Goal: Information Seeking & Learning: Learn about a topic

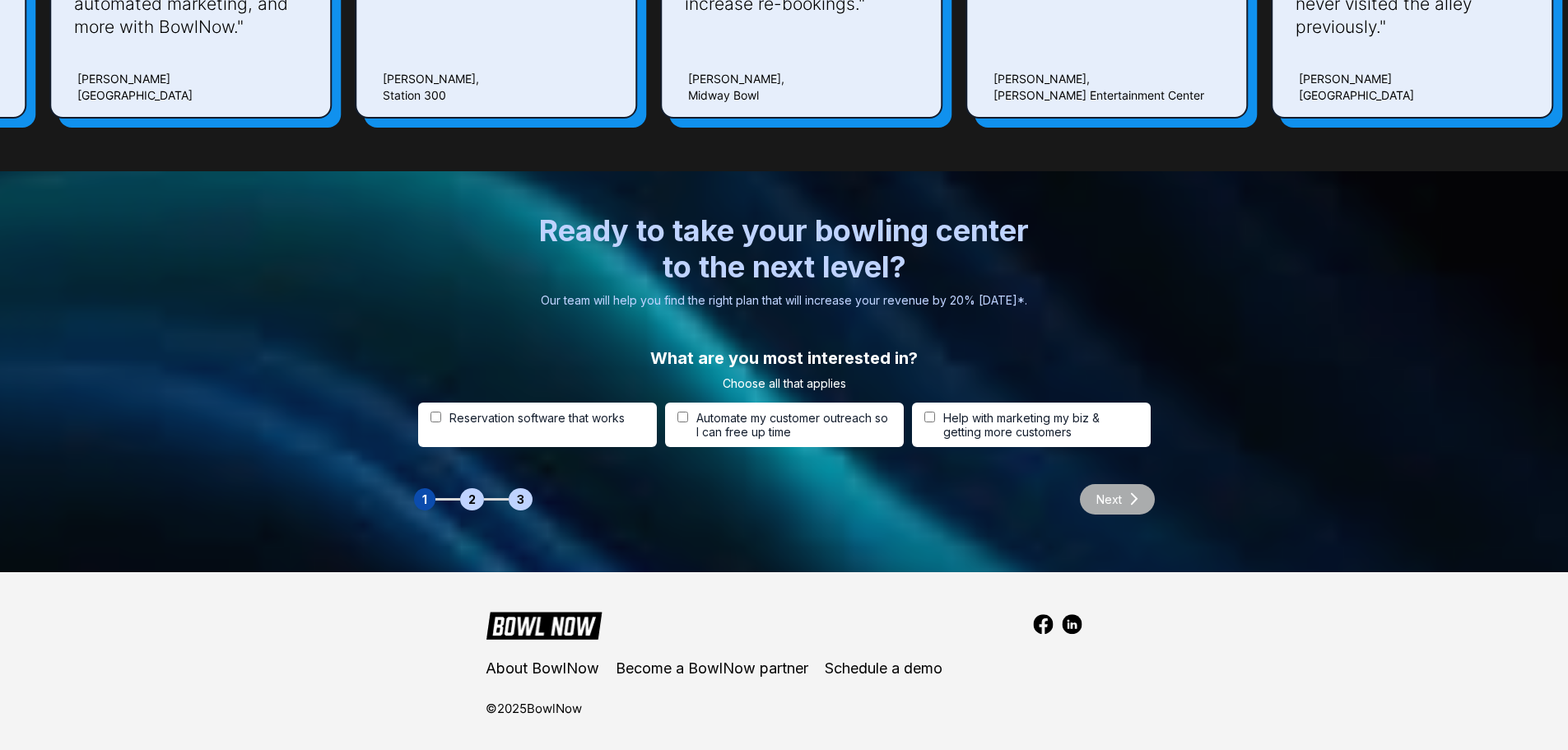
scroll to position [5000, 0]
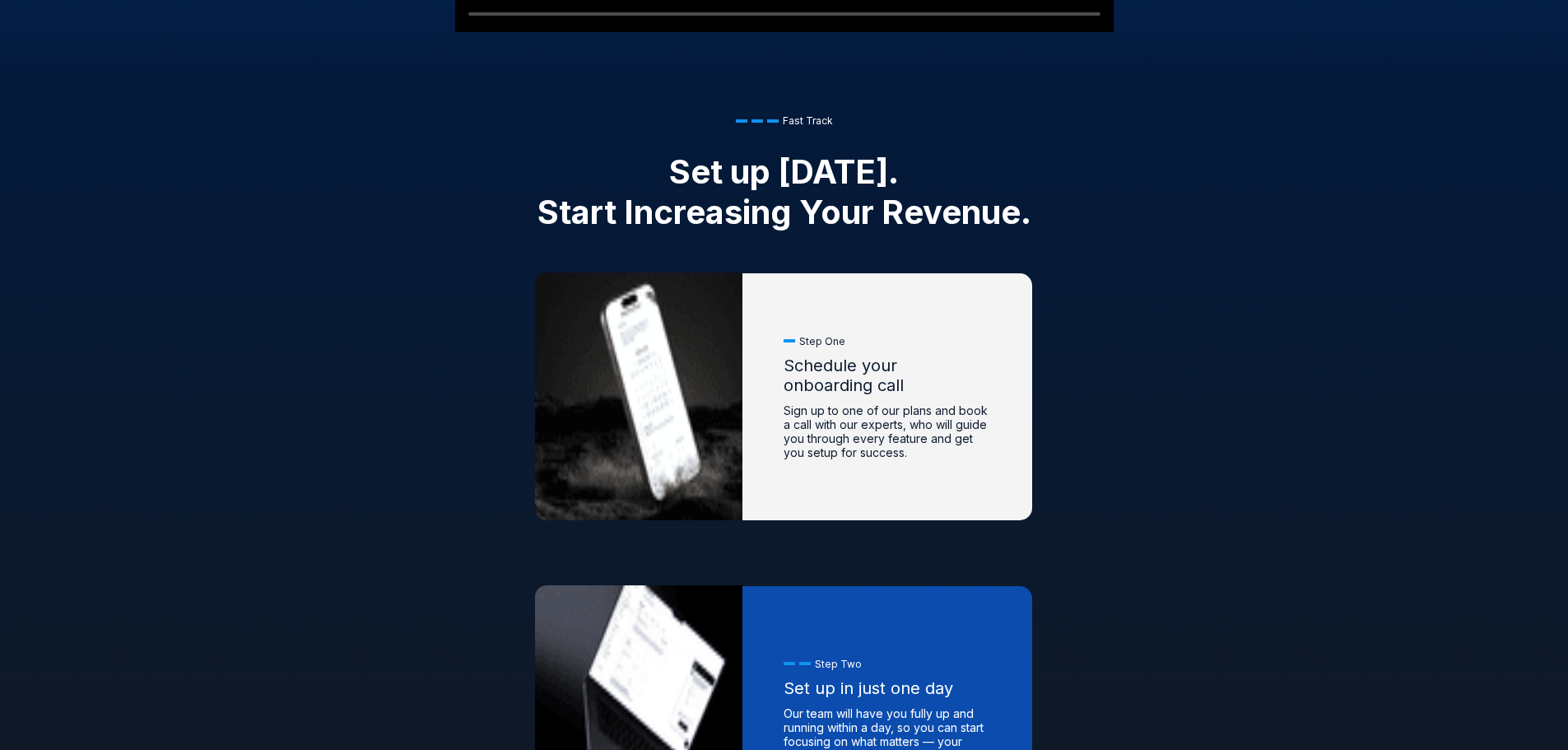
drag, startPoint x: 798, startPoint y: 381, endPoint x: 773, endPoint y: 465, distance: 87.6
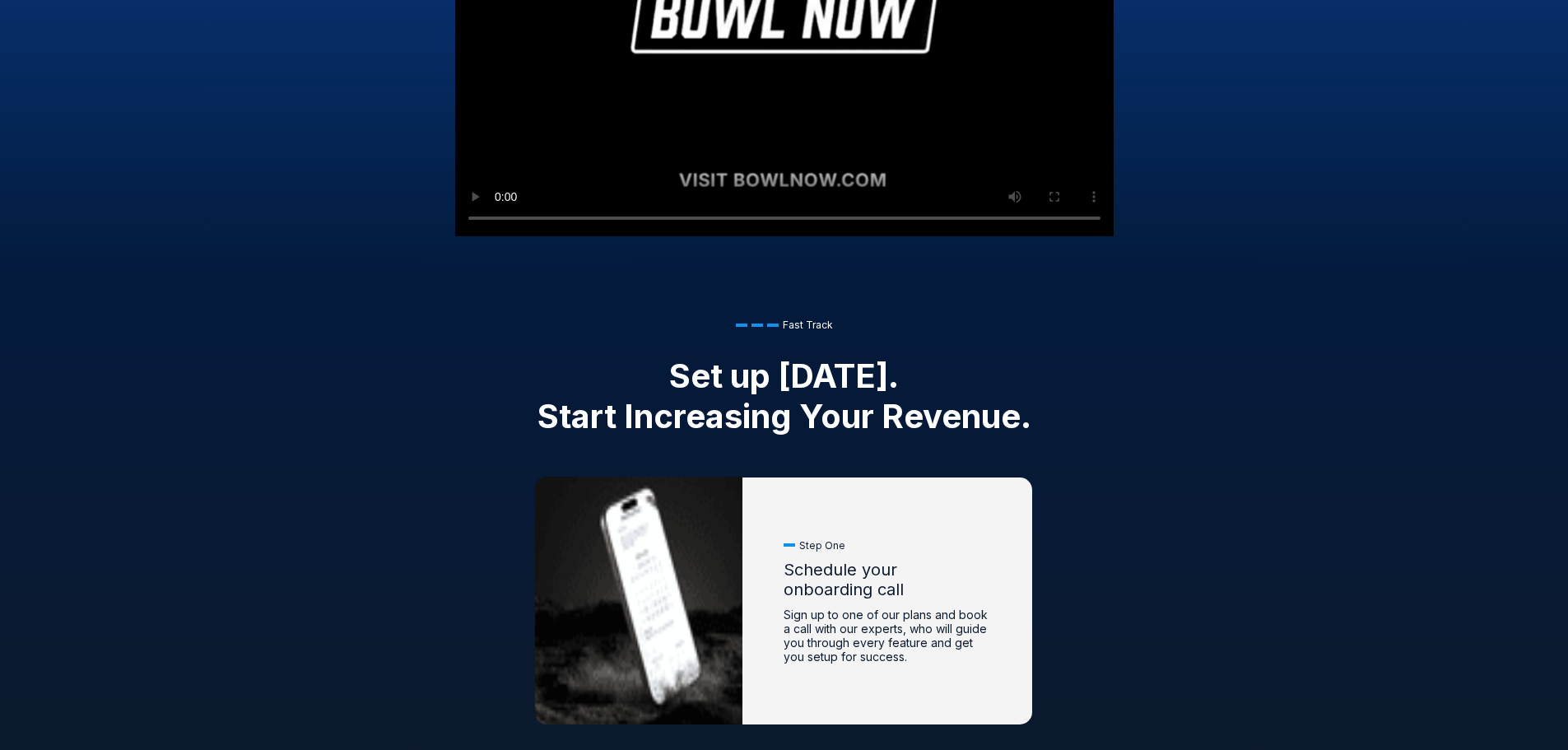
scroll to position [1349, 0]
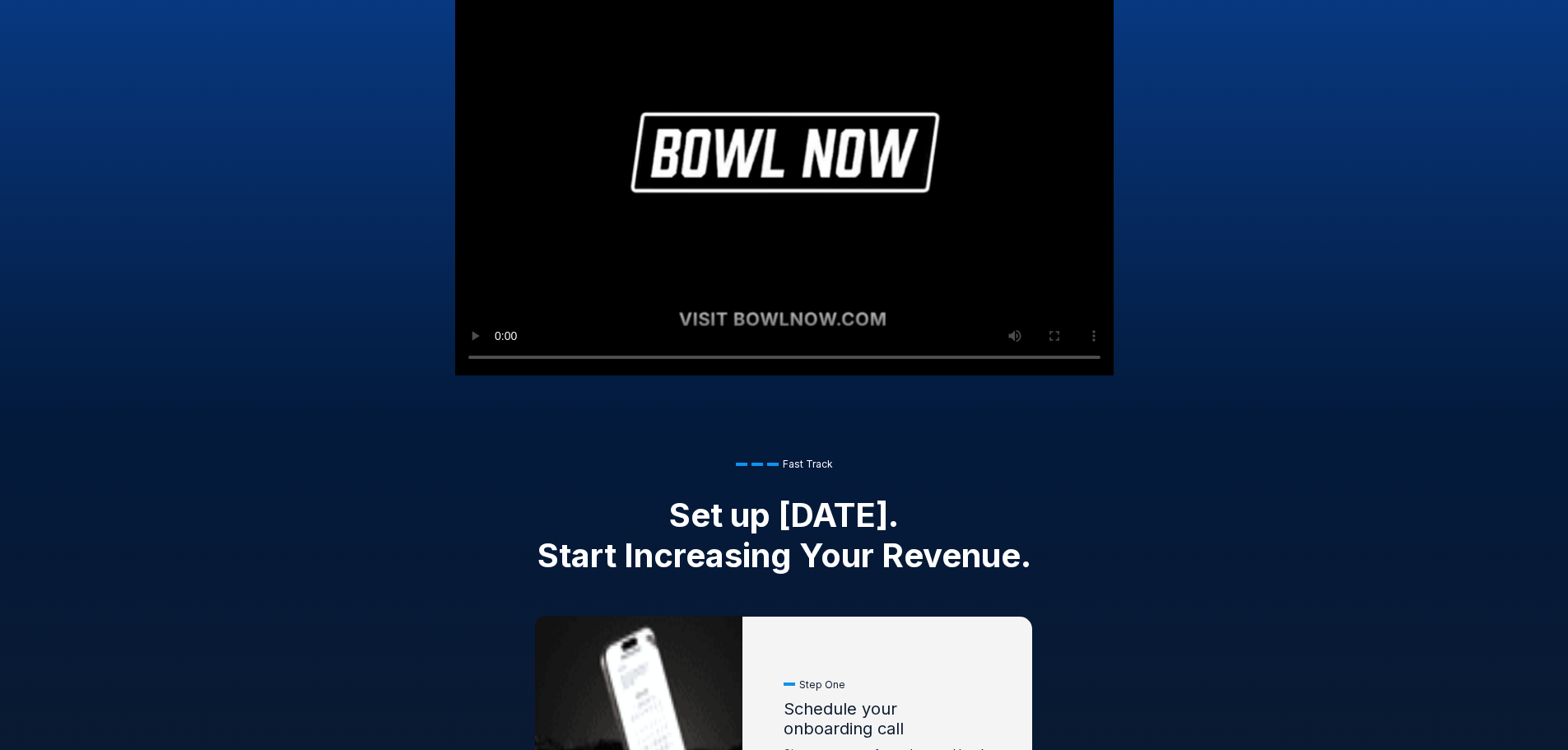
click at [483, 350] on div "Bowling software built by a proprietor, for proprietors "As a third-generation …" at bounding box center [784, 69] width 1568 height 695
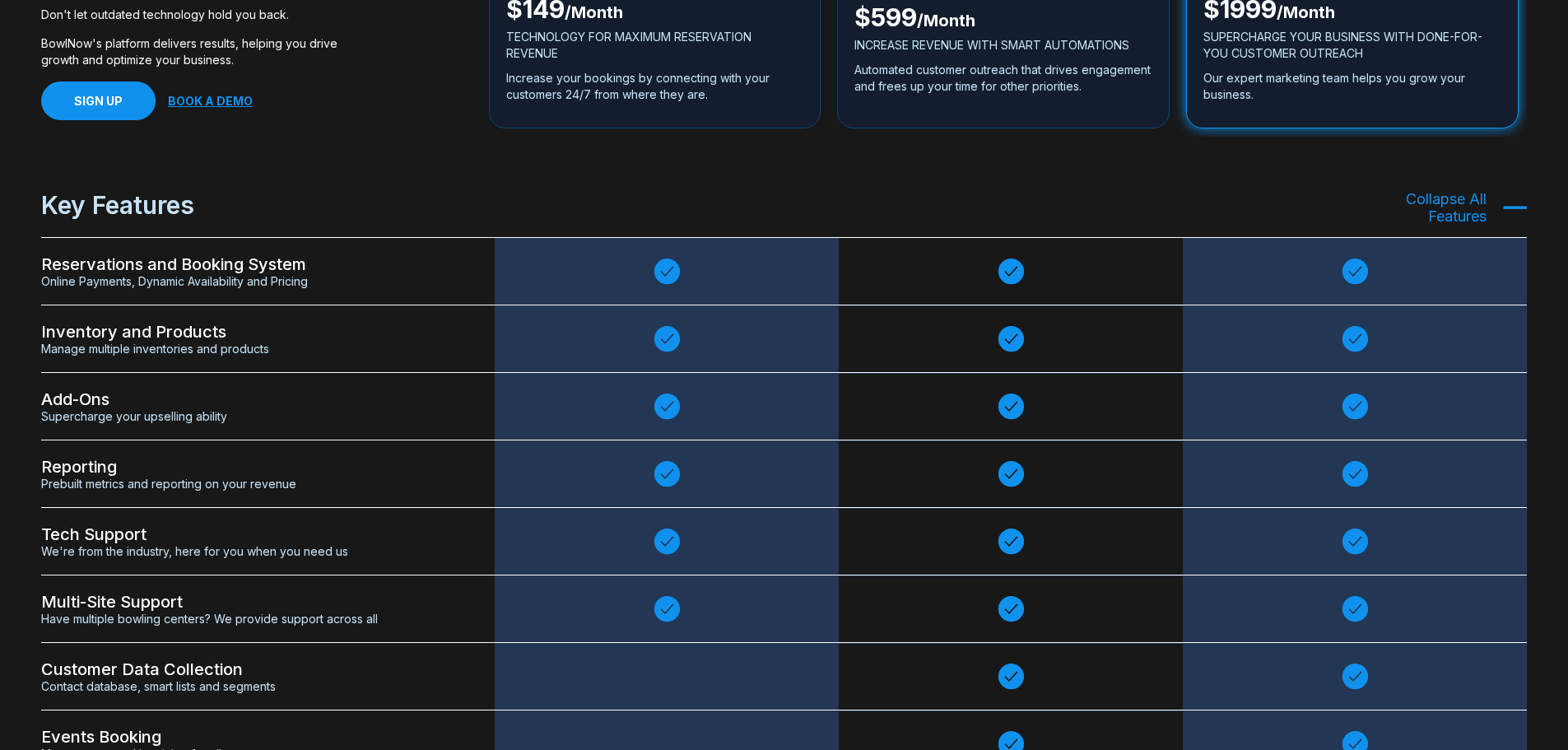
scroll to position [3242, 0]
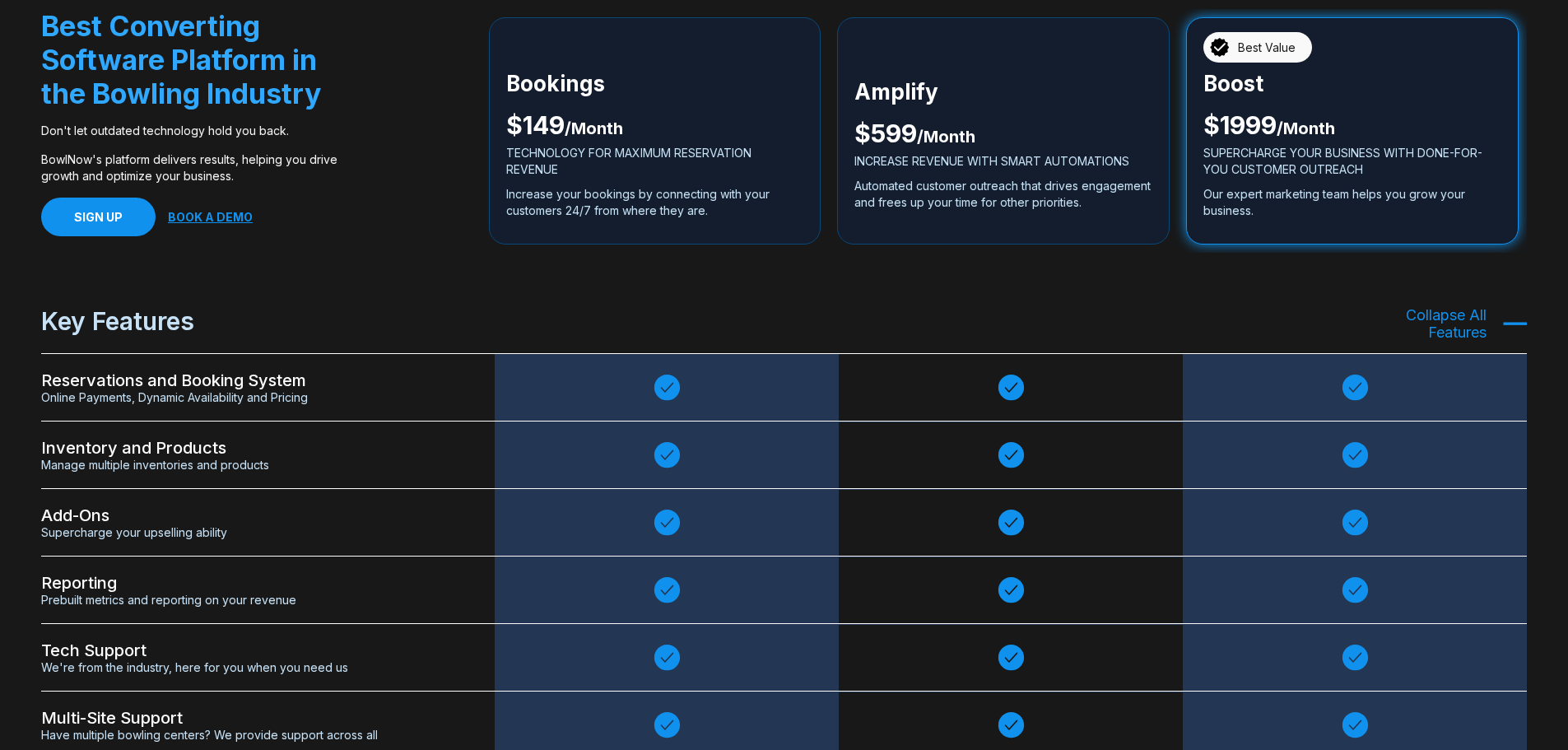
click at [456, 497] on div "Add-Ons Supercharge your upselling ability" at bounding box center [267, 522] width 453 height 68
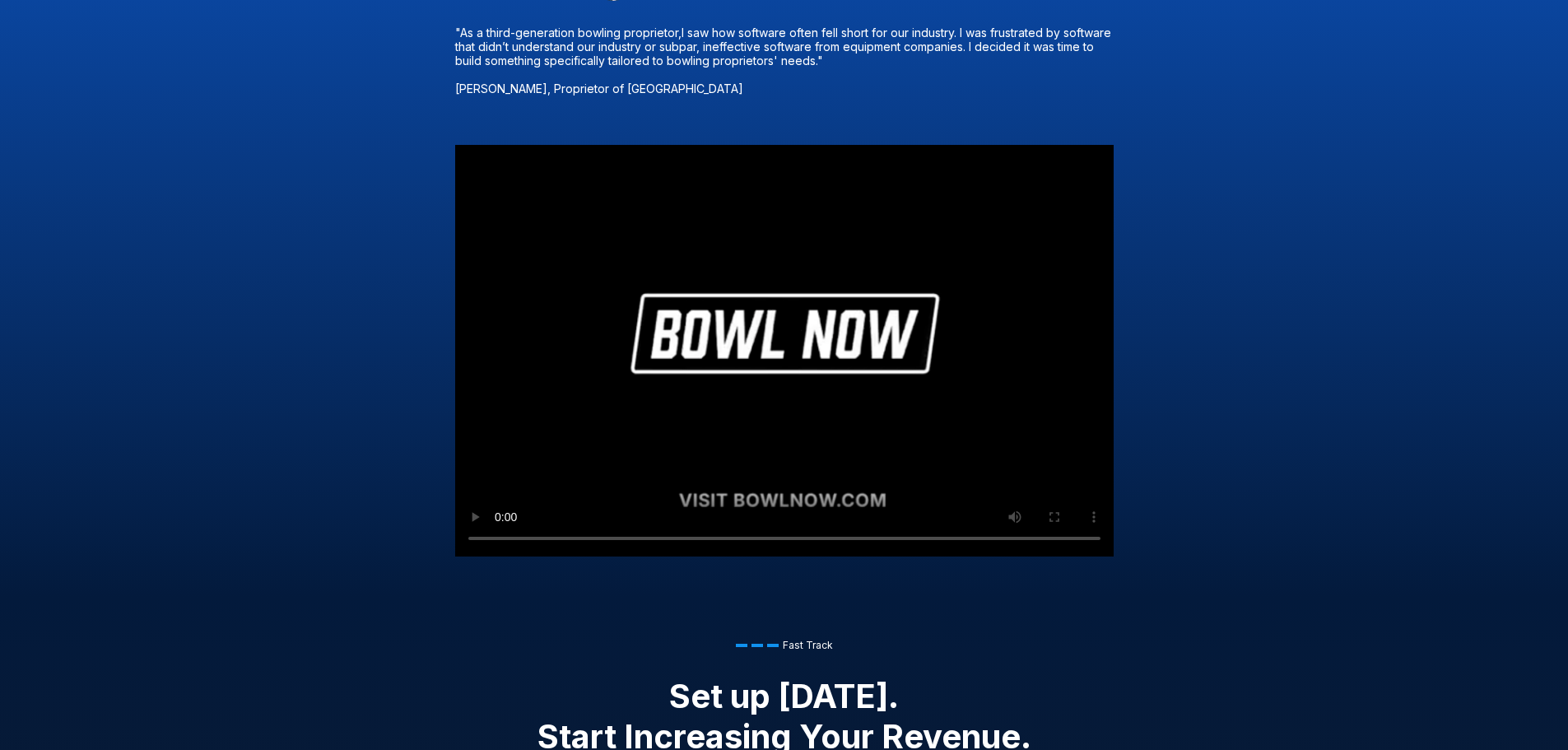
scroll to position [424, 0]
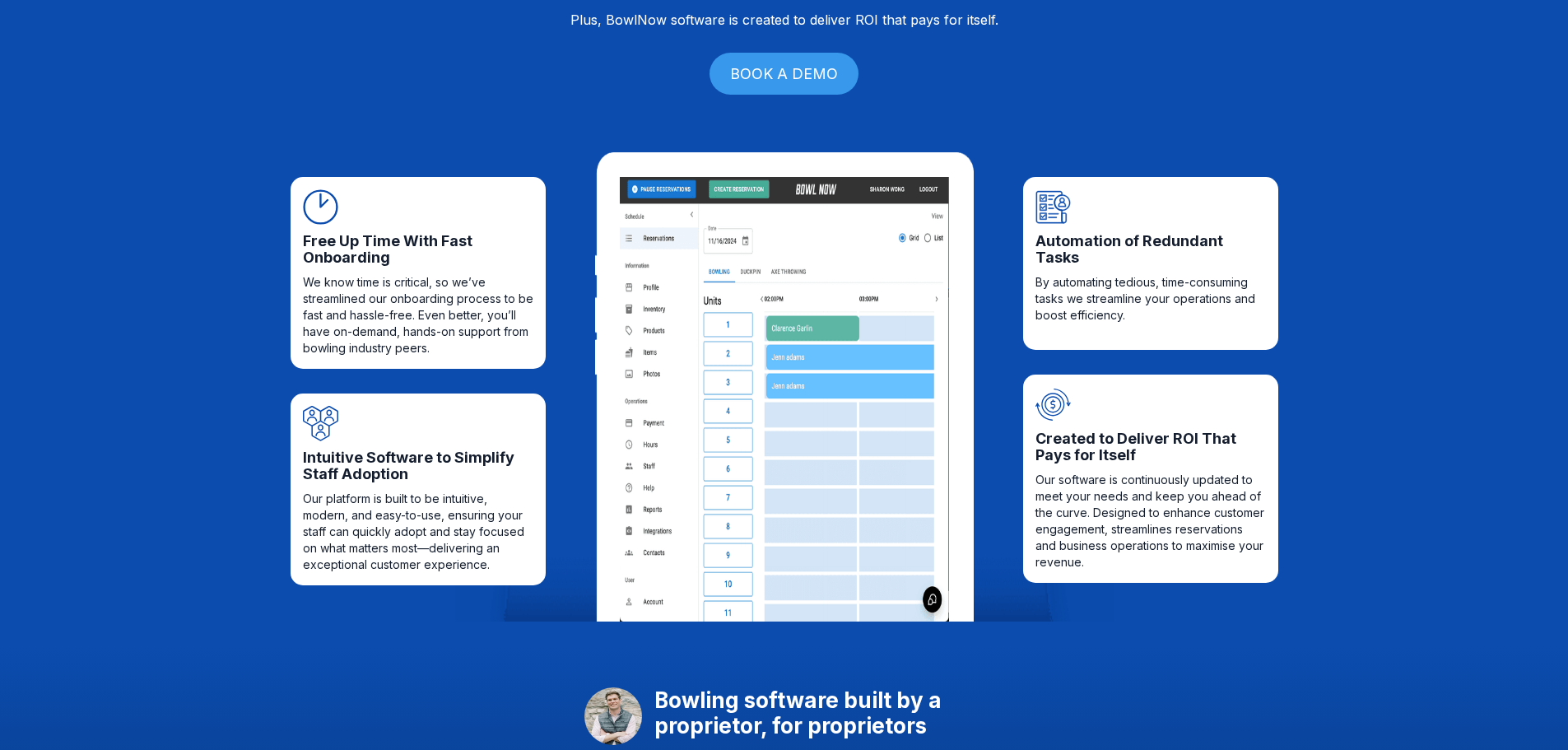
drag, startPoint x: 109, startPoint y: 451, endPoint x: 135, endPoint y: 337, distance: 116.9
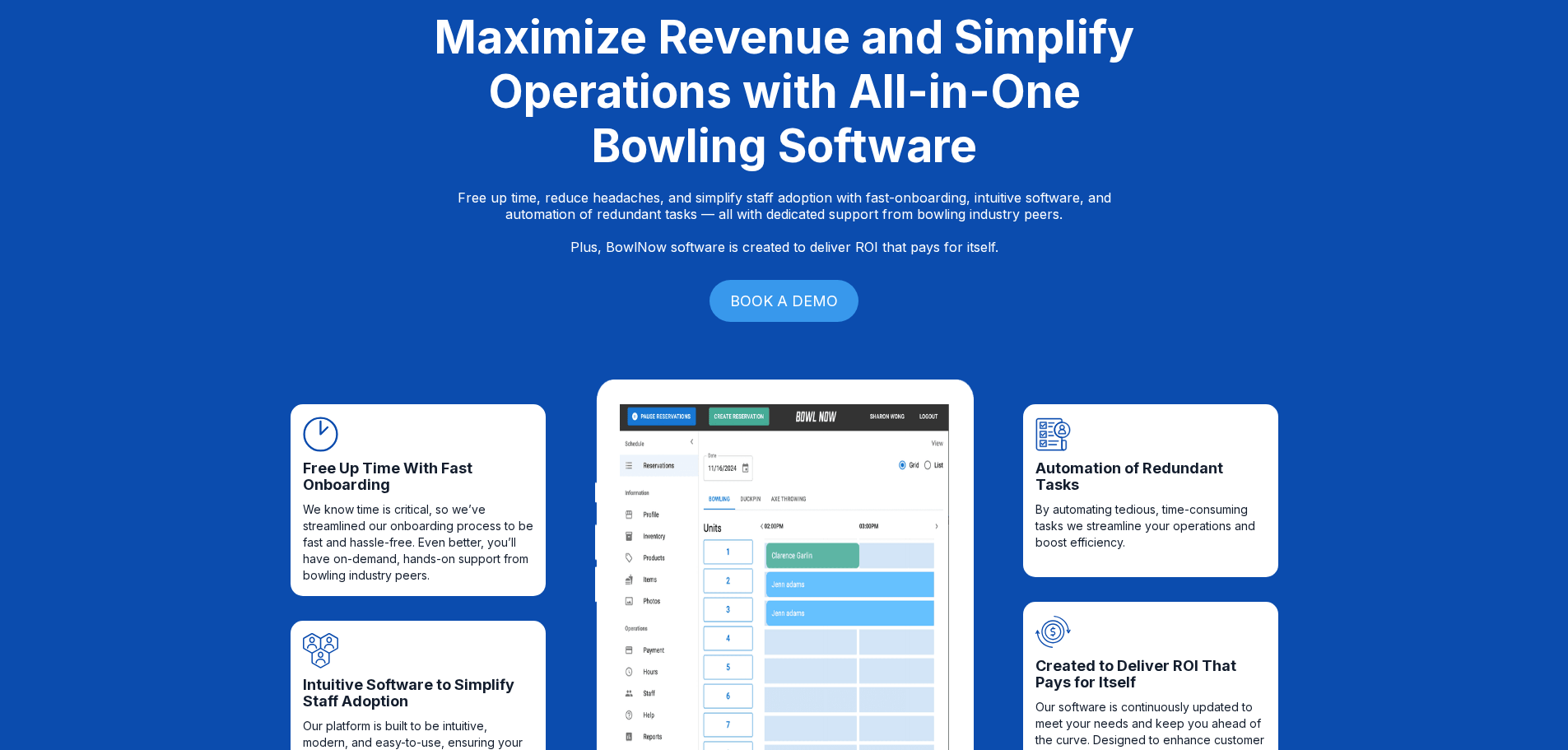
scroll to position [0, 0]
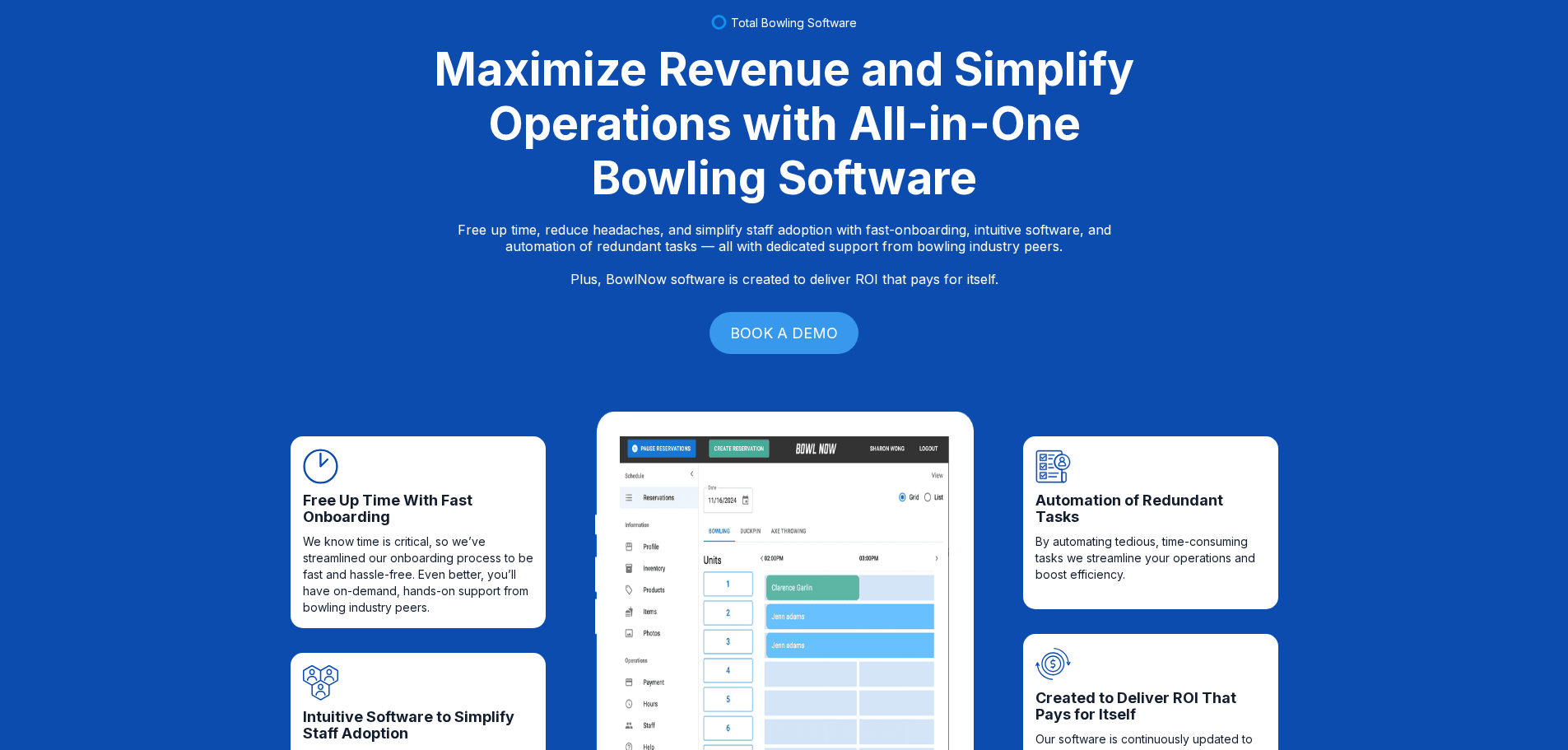
drag, startPoint x: 346, startPoint y: 371, endPoint x: 326, endPoint y: 358, distance: 23.9
click at [344, 369] on div "Total Bowling Software Maximize Revenue and Simplify Operations with All-in-One…" at bounding box center [784, 186] width 1568 height 400
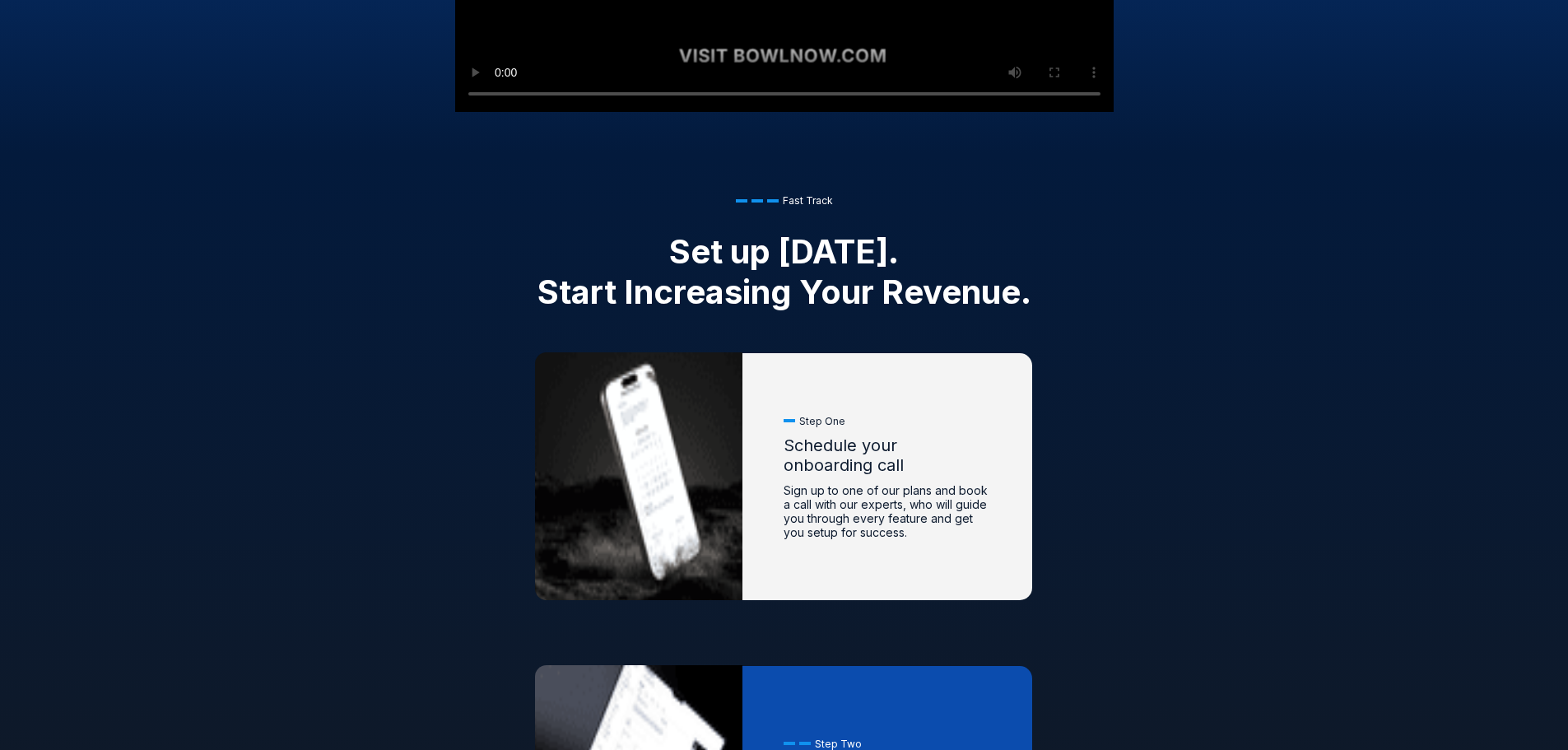
scroll to position [1811, 0]
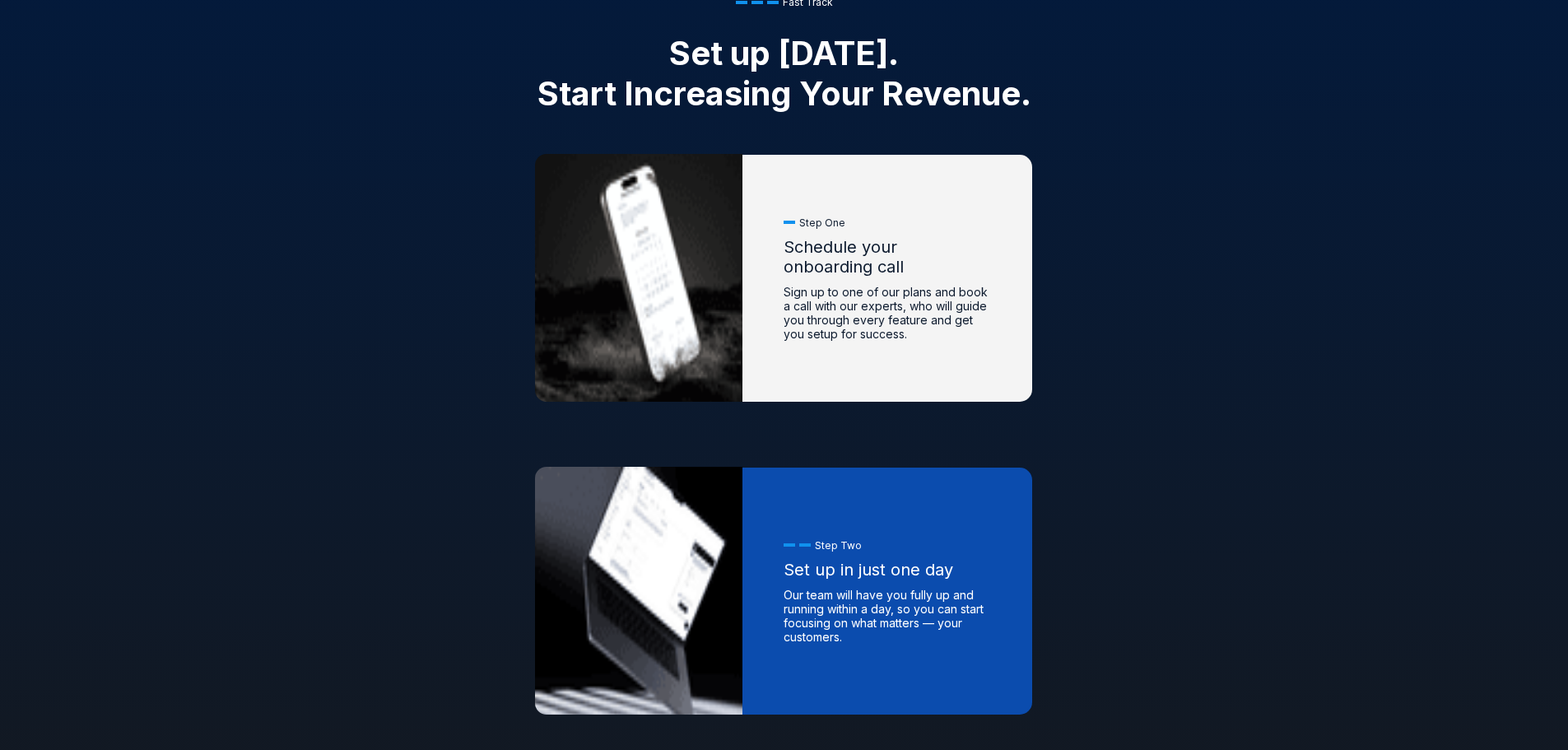
click at [1, 453] on div "Fast Track Set up [DATE]. Start Increasing Your Revenue. Step One Schedule your…" at bounding box center [784, 528] width 1568 height 1147
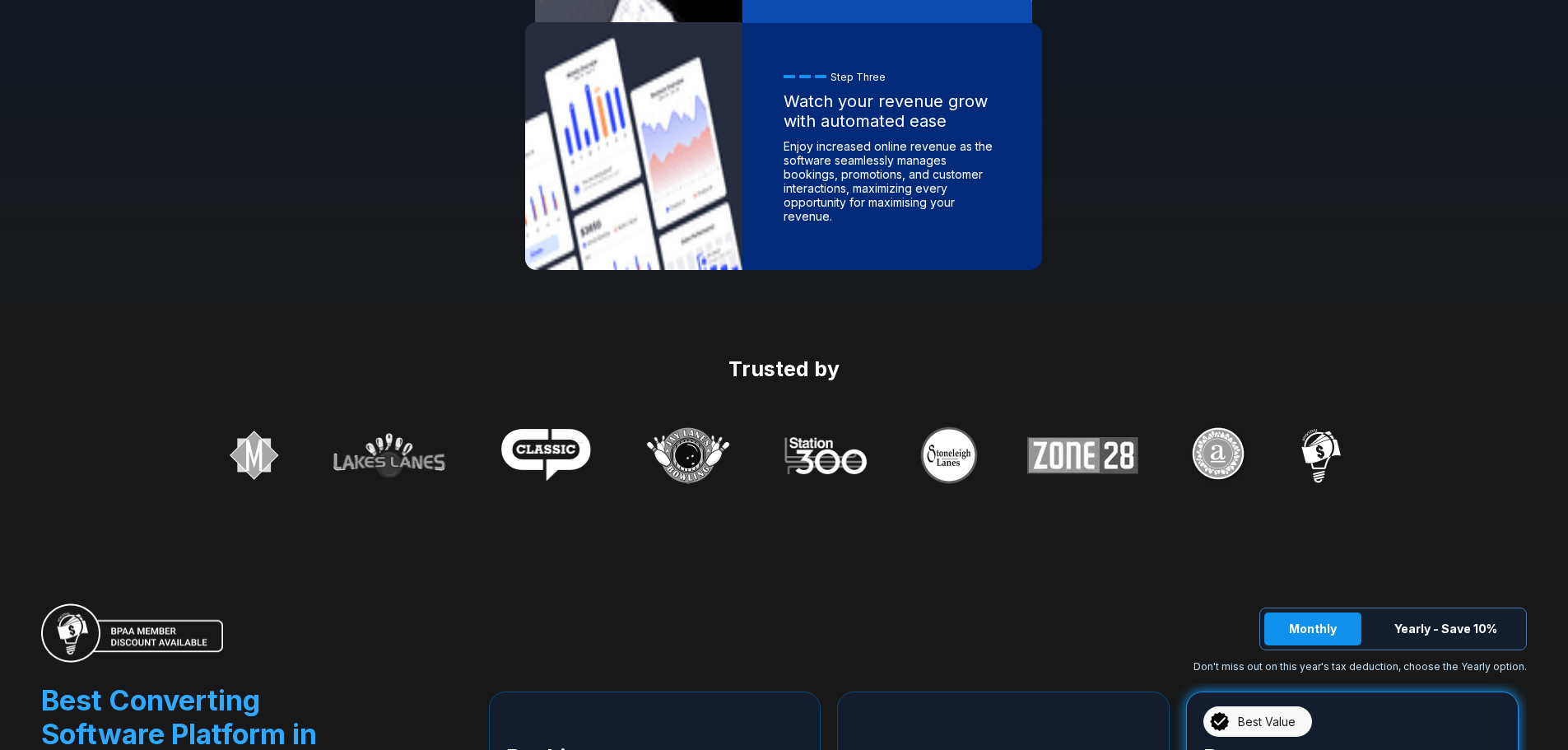
scroll to position [5000, 0]
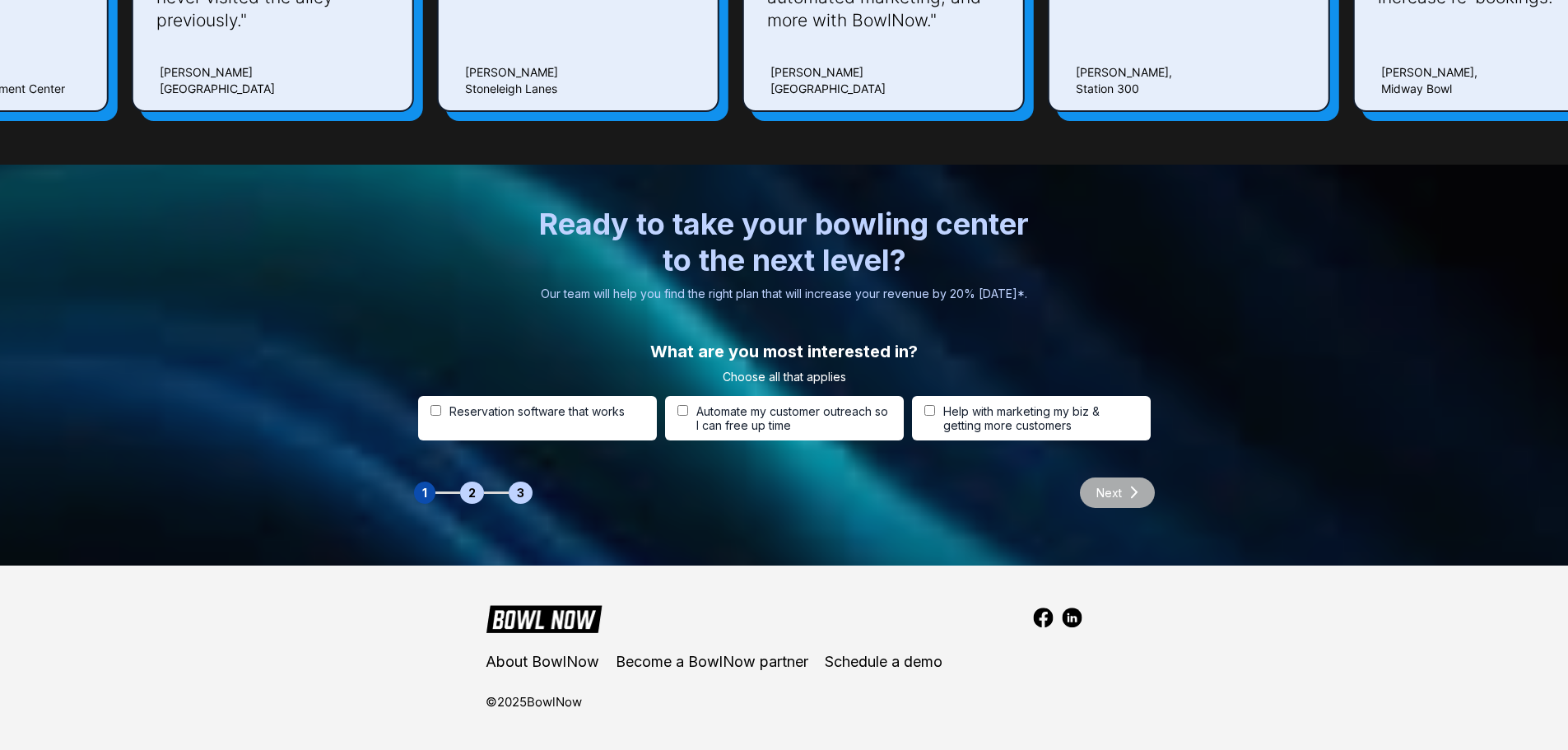
drag, startPoint x: 576, startPoint y: 683, endPoint x: 577, endPoint y: 734, distance: 51.0
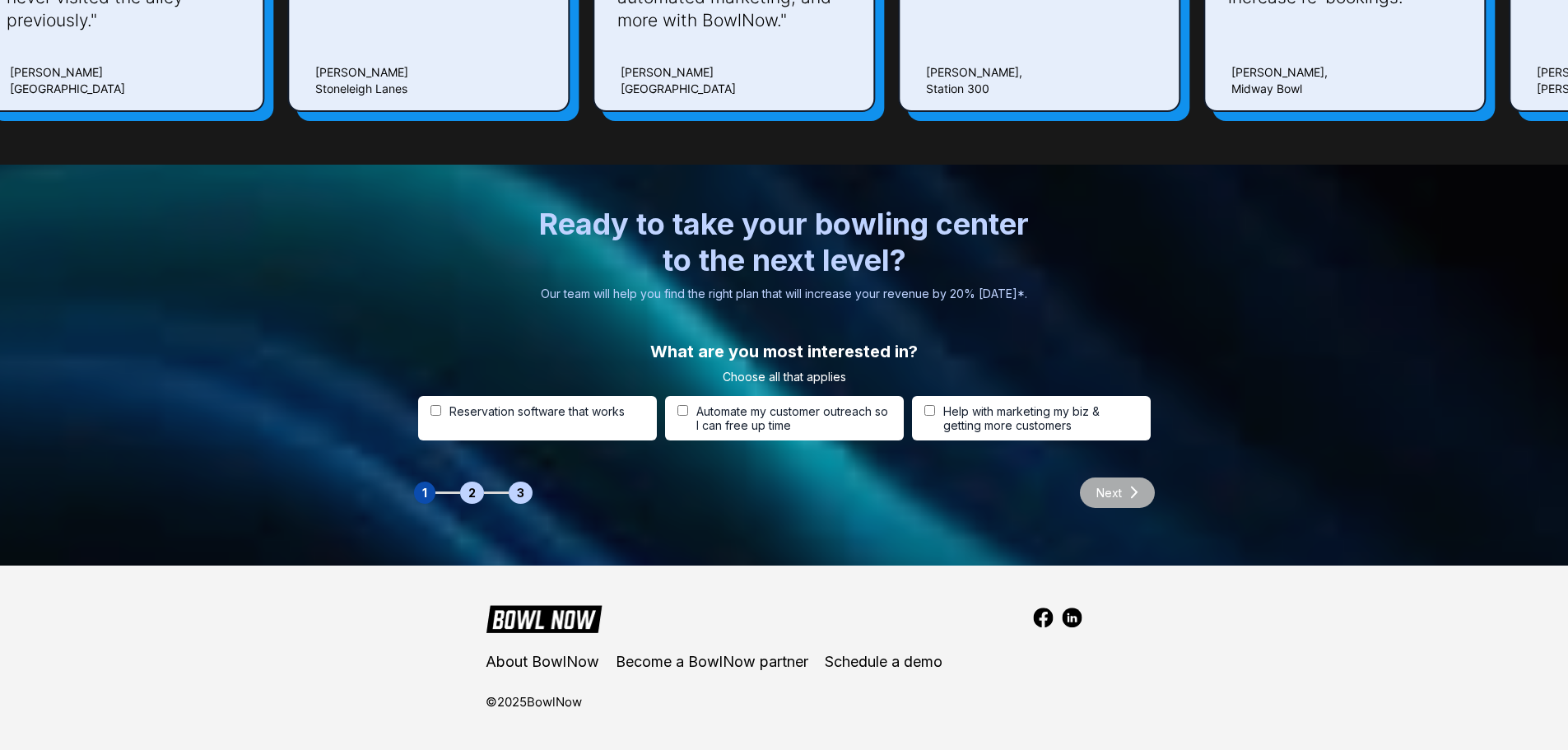
drag, startPoint x: 1206, startPoint y: 398, endPoint x: 598, endPoint y: 714, distance: 685.2
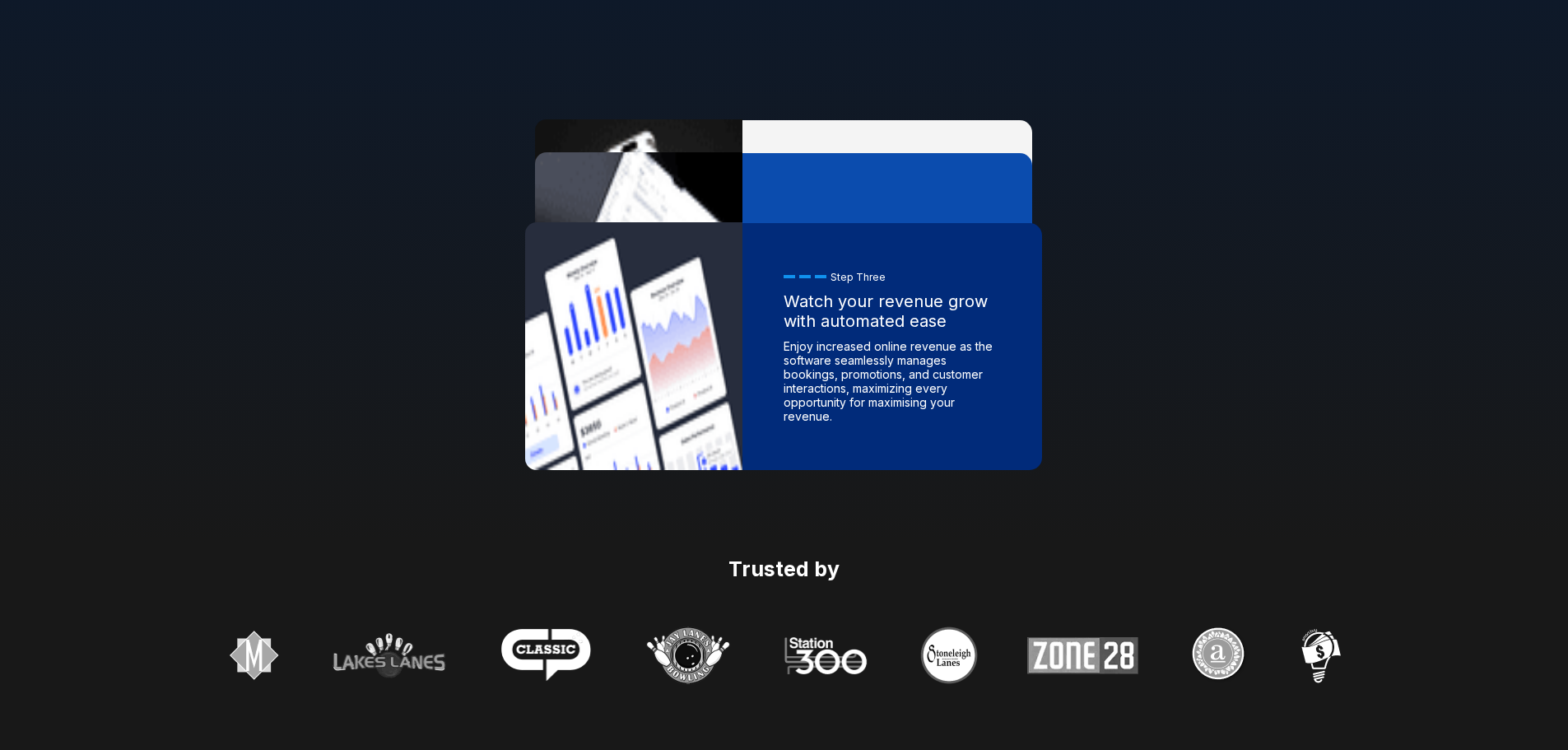
scroll to position [0, 0]
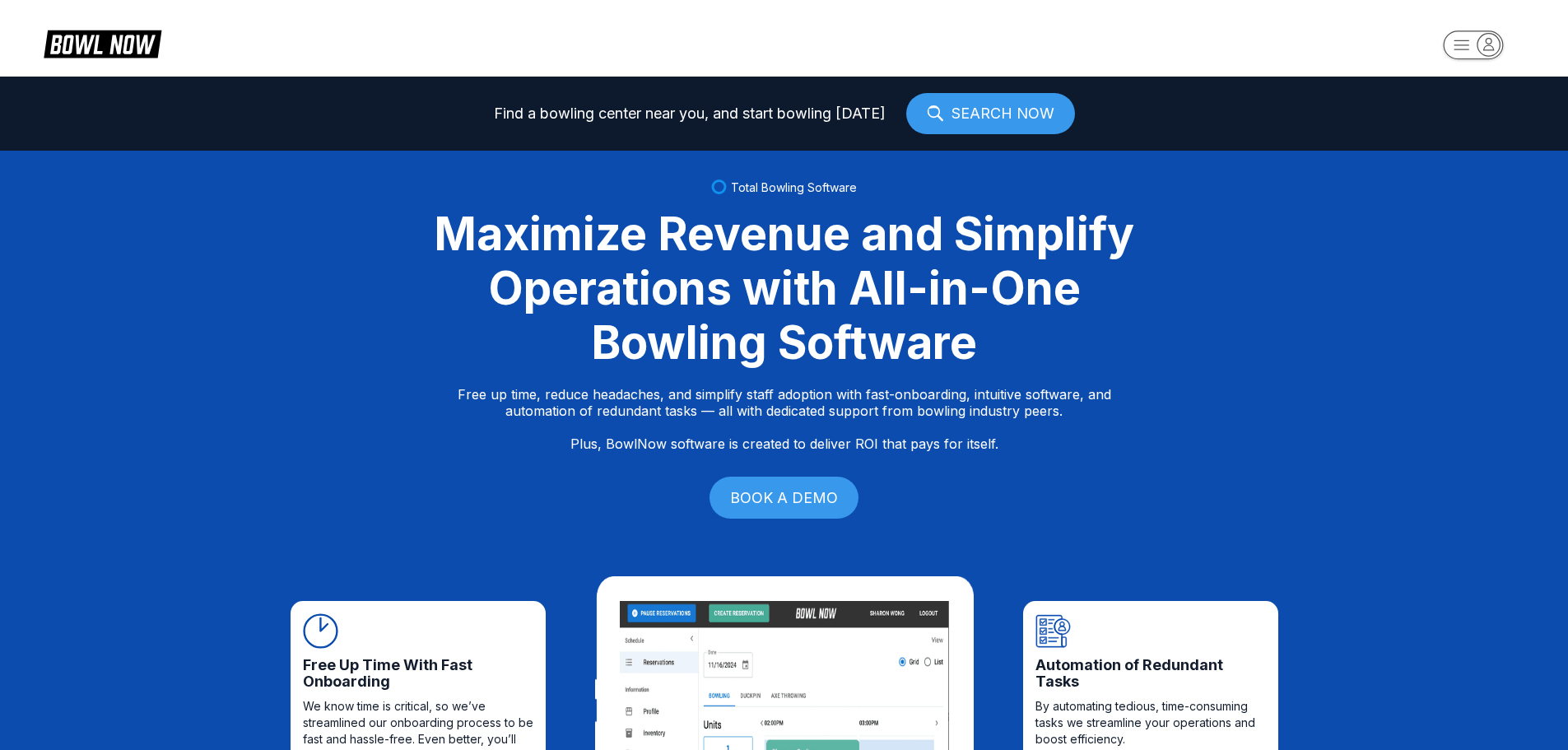
drag, startPoint x: 295, startPoint y: 560, endPoint x: 328, endPoint y: 108, distance: 453.2
